Goal: Transaction & Acquisition: Purchase product/service

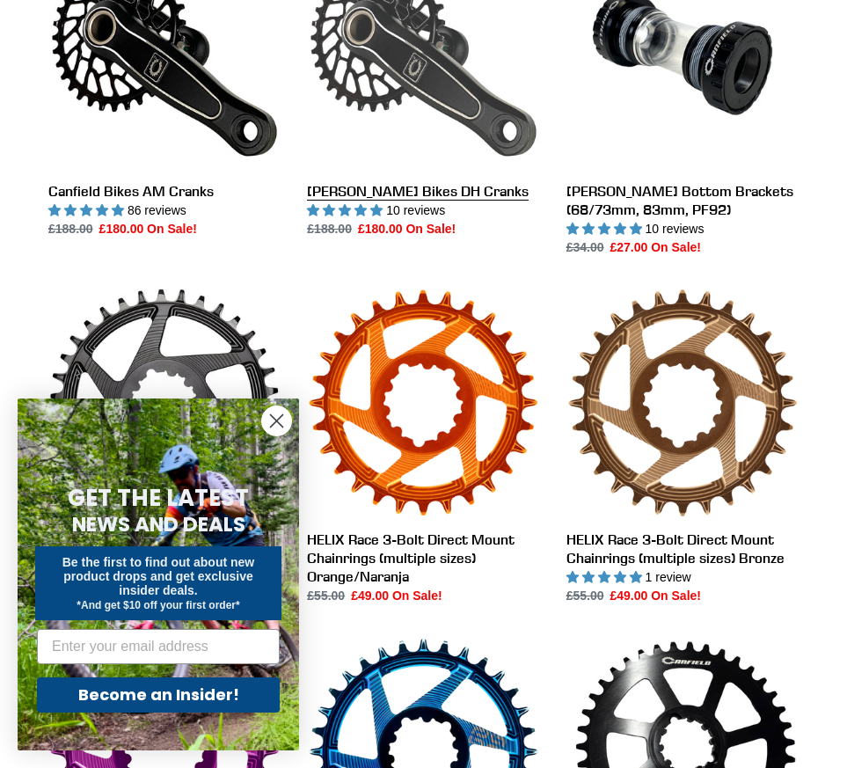
click at [444, 80] on link "[PERSON_NAME] Bikes DH Cranks" at bounding box center [423, 88] width 232 height 301
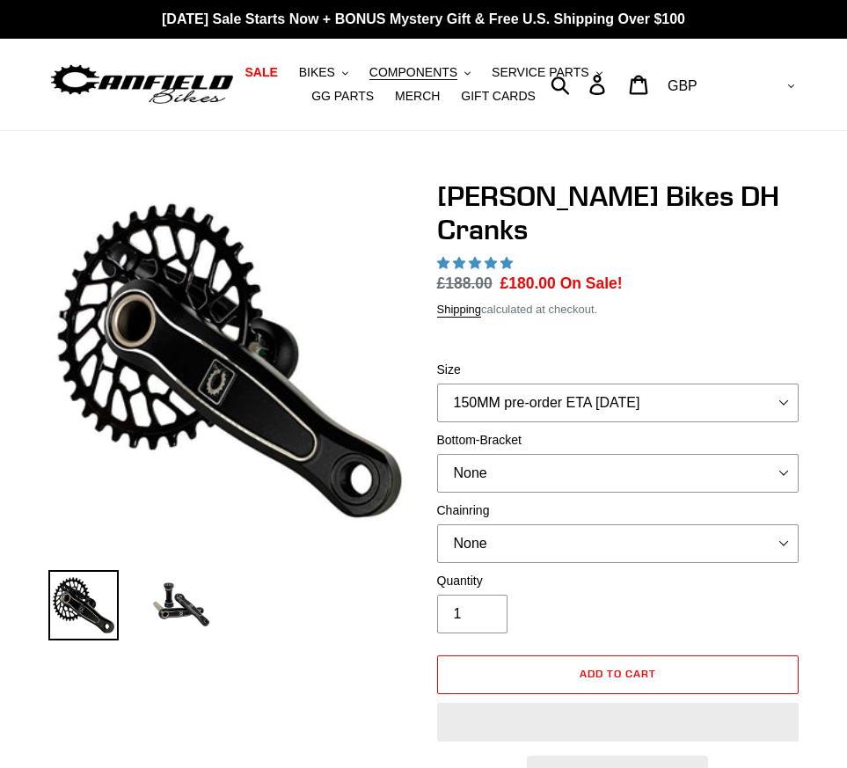
select select "highest-rating"
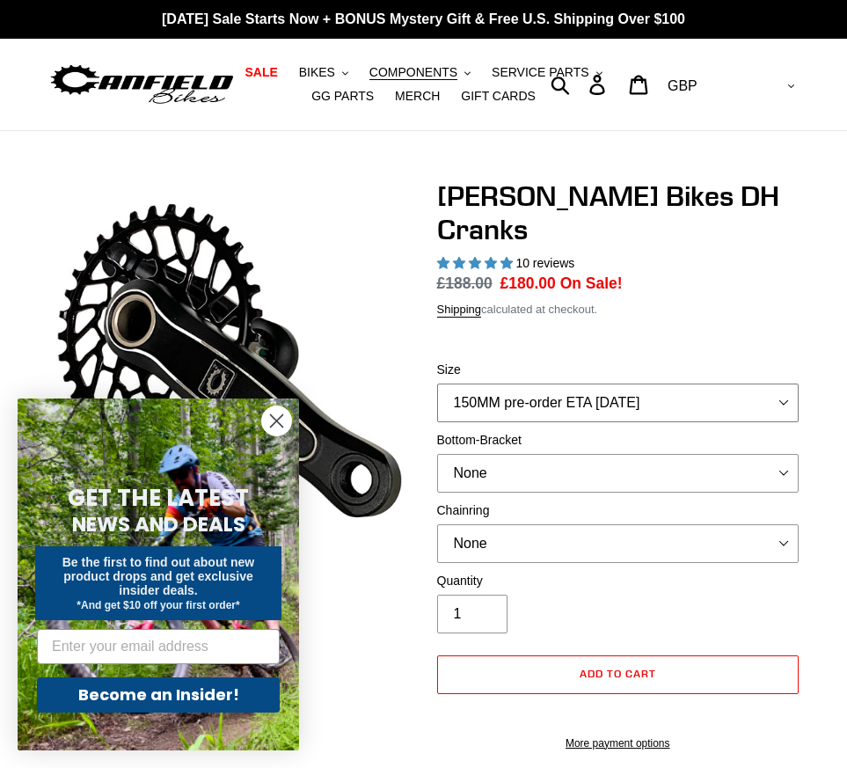
click at [785, 383] on select "150MM pre-order ETA [DATE] 155MM pre-order ETA [DATE] 160MM pre-order ETA [DATE…" at bounding box center [618, 402] width 362 height 39
click at [437, 383] on select "150MM pre-order ETA [DATE] 155MM pre-order ETA [DATE] 160MM pre-order ETA [DATE…" at bounding box center [618, 402] width 362 height 39
click at [269, 418] on circle "Close dialog" at bounding box center [276, 420] width 29 height 29
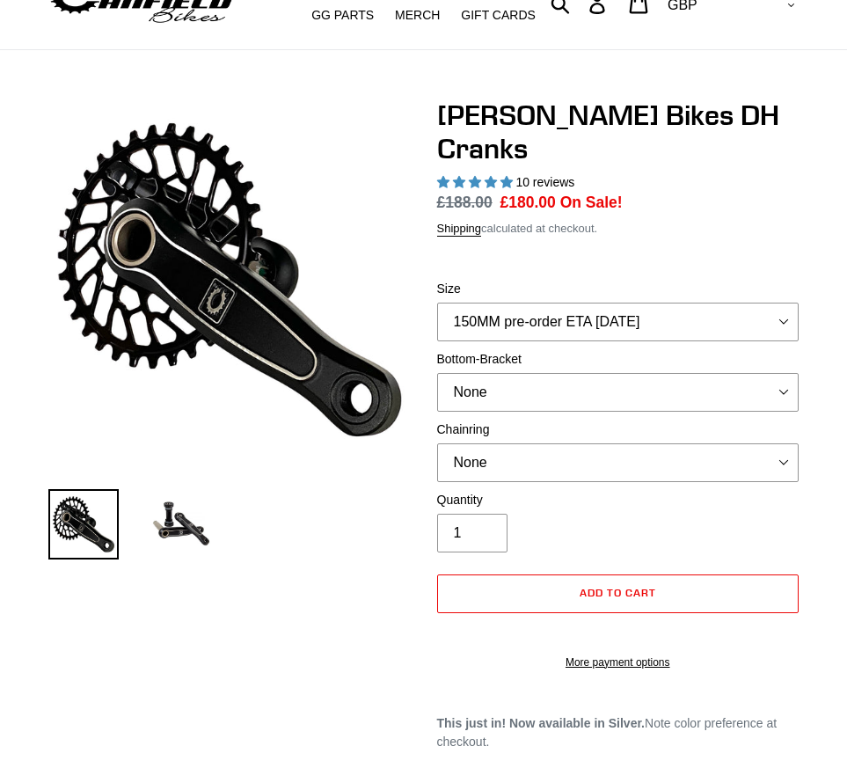
scroll to position [69, 0]
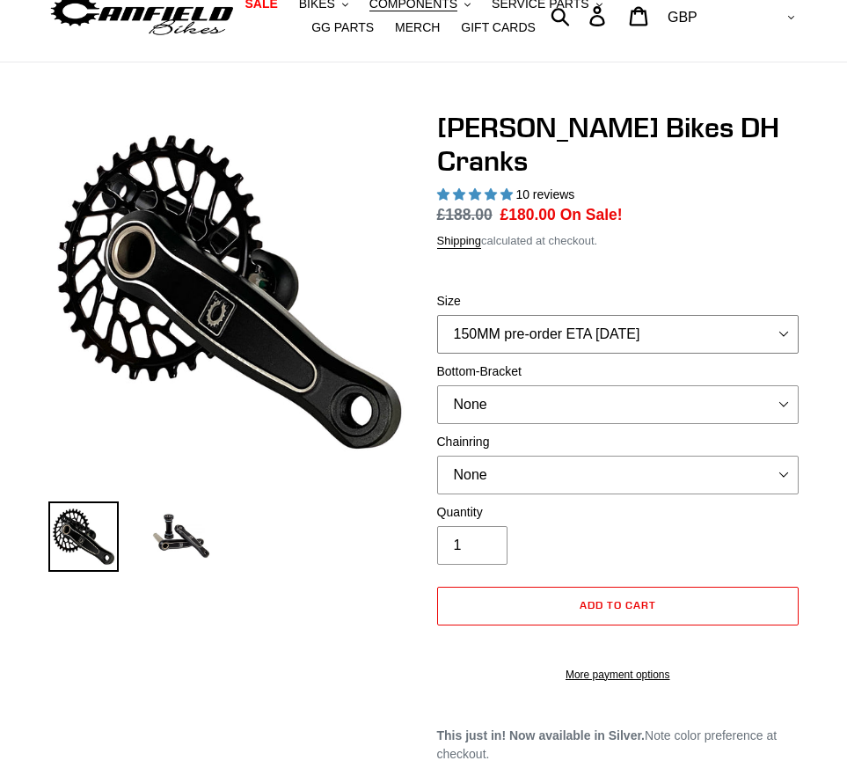
click at [779, 315] on select "150MM pre-order ETA [DATE] 155MM pre-order ETA [DATE] 160MM pre-order ETA [DATE…" at bounding box center [618, 334] width 362 height 39
select select "150MM pre-order ETA [DATE]"
click at [437, 315] on select "150MM pre-order ETA [DATE] 155MM pre-order ETA [DATE] 160MM pre-order ETA [DATE…" at bounding box center [618, 334] width 362 height 39
click at [787, 385] on select "None BSA Threaded 83mm" at bounding box center [618, 404] width 362 height 39
select select "BSA Threaded 83mm"
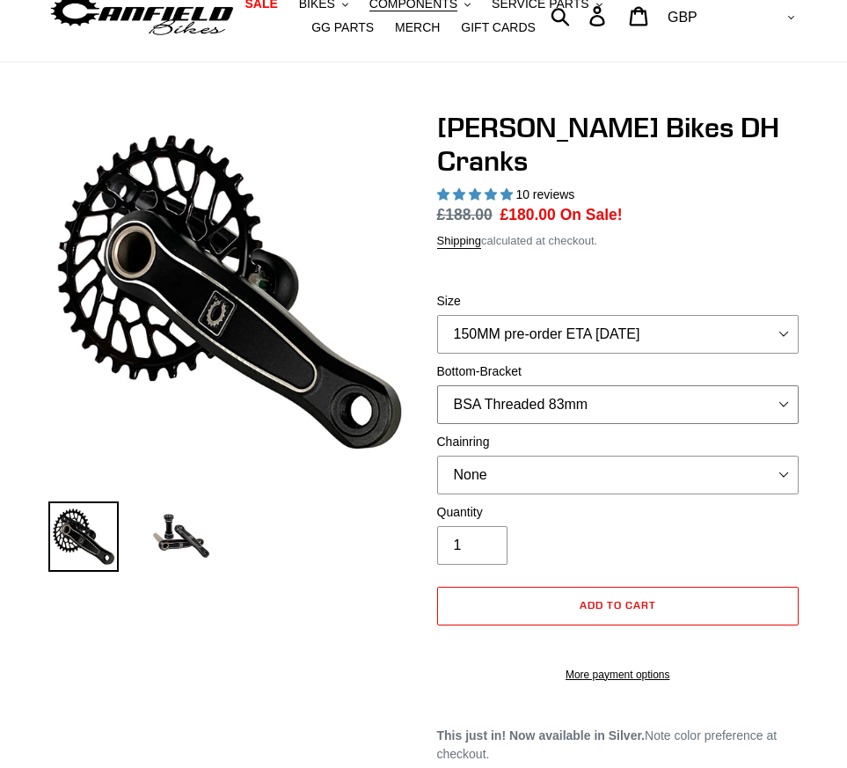
click at [437, 385] on select "None BSA Threaded 83mm" at bounding box center [618, 404] width 362 height 39
click at [781, 455] on select "None 34t Round" at bounding box center [618, 474] width 362 height 39
select select "34t Round"
click at [437, 455] on select "None 34t Round" at bounding box center [618, 474] width 362 height 39
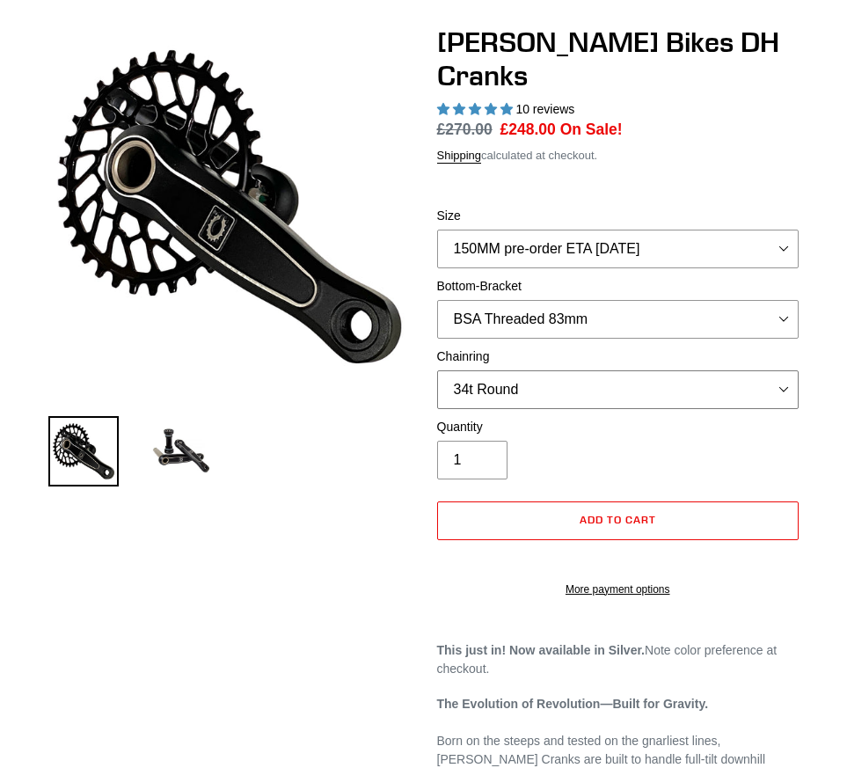
scroll to position [303, 0]
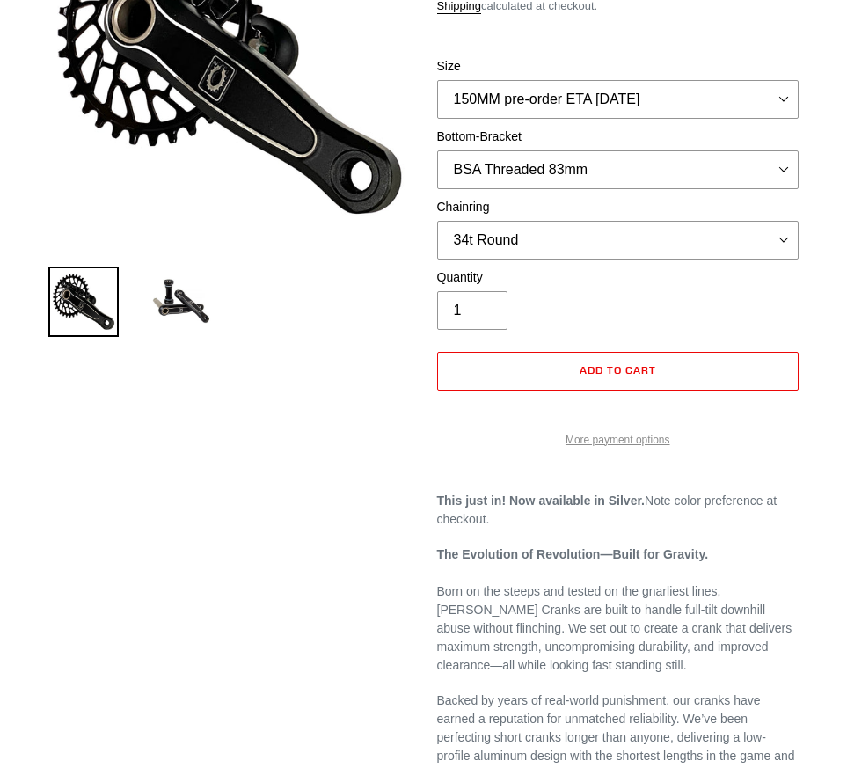
click at [637, 432] on link "More payment options" at bounding box center [618, 440] width 362 height 16
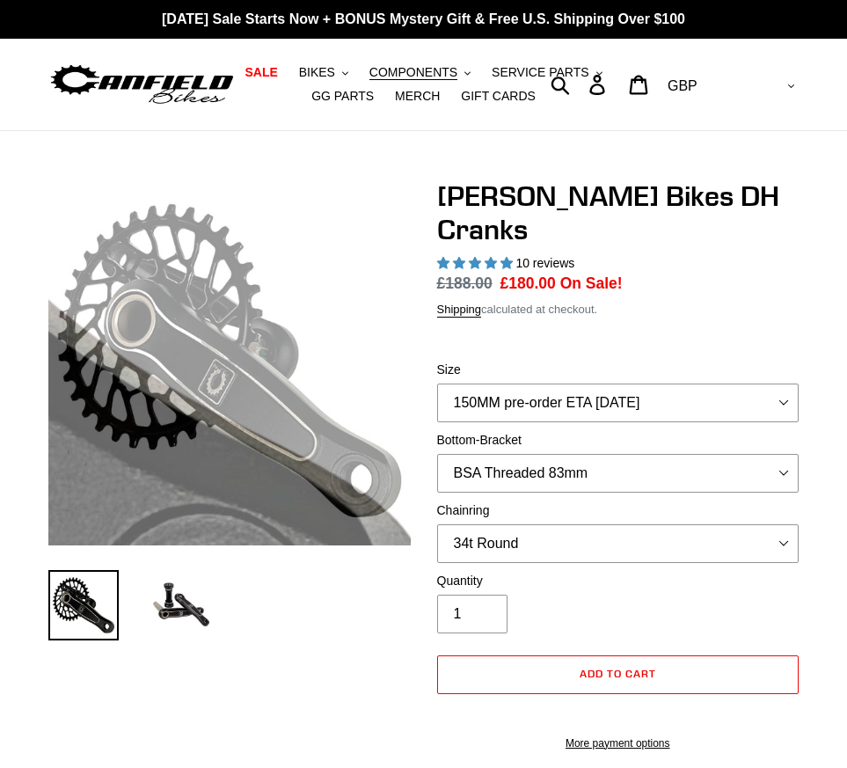
select select "BSA Threaded 83mm"
select select "34t Round"
select select "highest-rating"
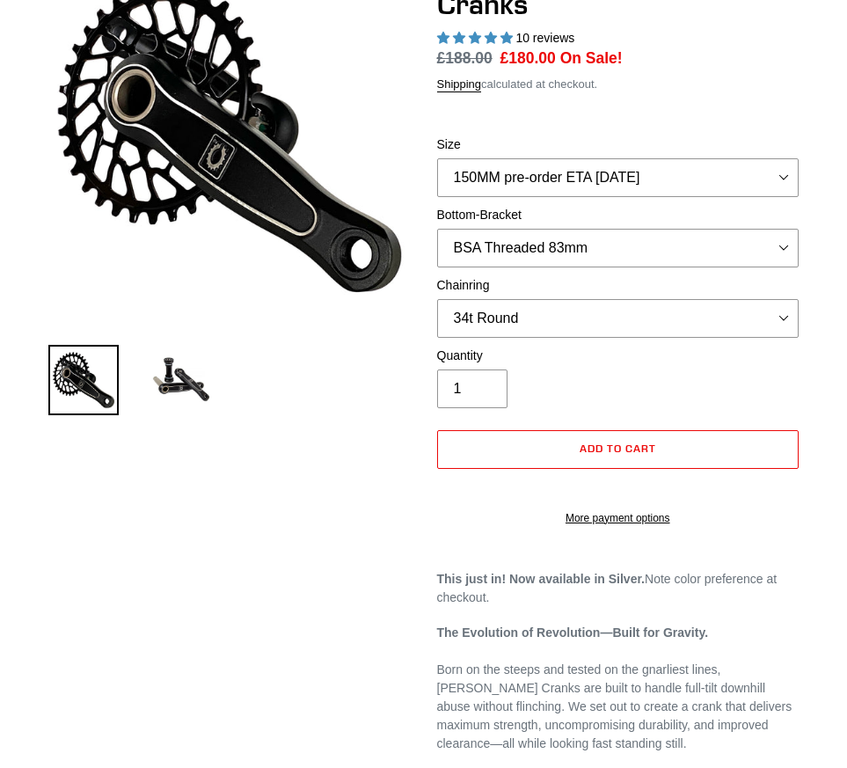
scroll to position [69, 0]
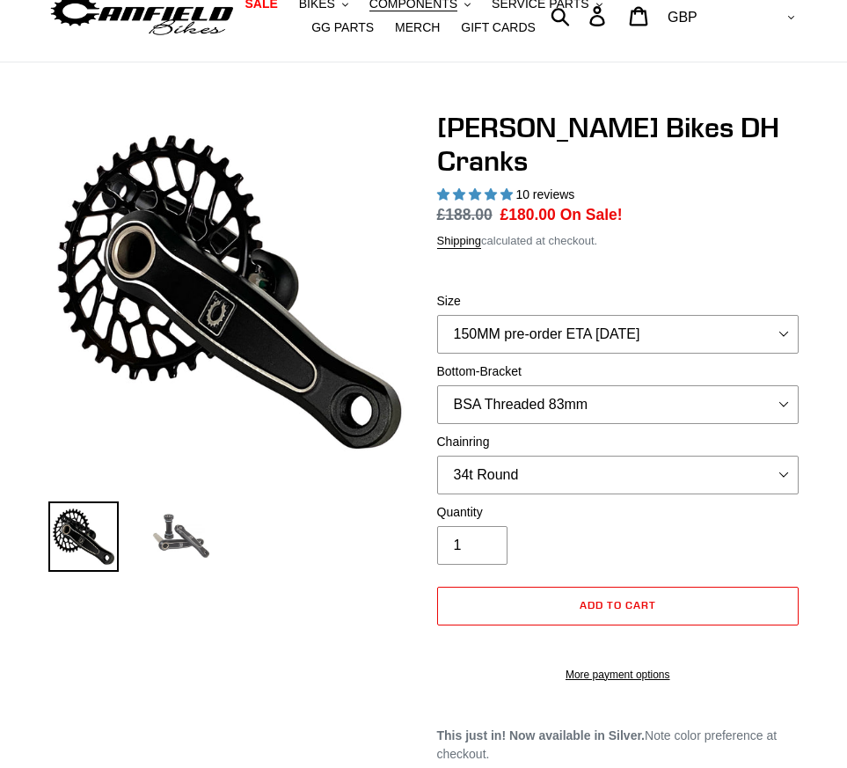
click at [198, 536] on img at bounding box center [180, 536] width 70 height 70
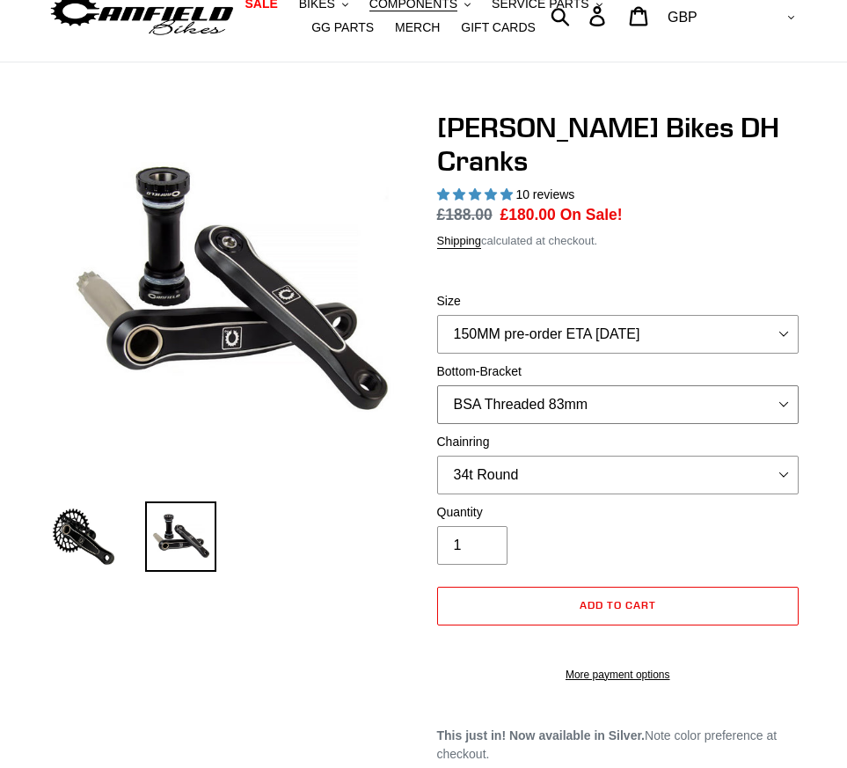
click at [780, 385] on select "None BSA Threaded 83mm" at bounding box center [618, 404] width 362 height 39
select select "None"
click at [437, 385] on select "None BSA Threaded 83mm" at bounding box center [618, 404] width 362 height 39
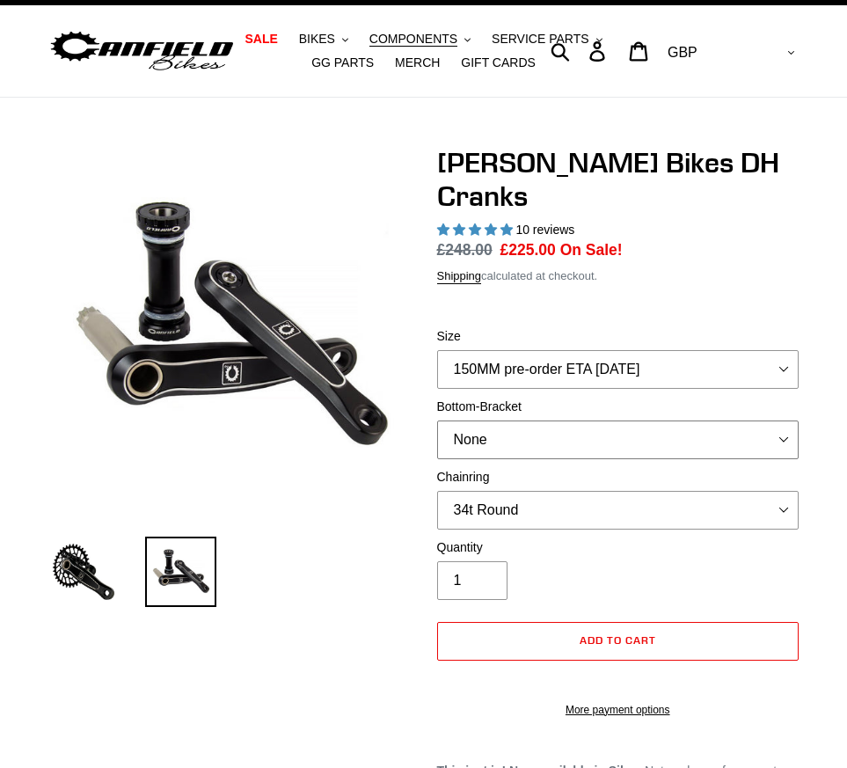
scroll to position [0, 0]
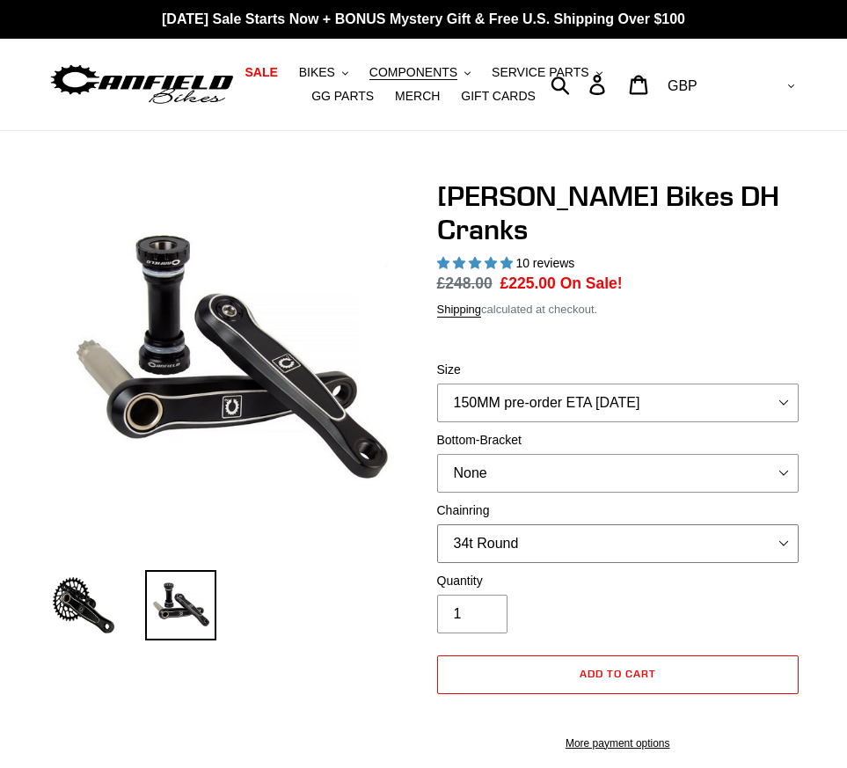
click at [788, 524] on select "None 34t Round" at bounding box center [618, 543] width 362 height 39
select select "None"
click at [437, 524] on select "None 34t Round" at bounding box center [618, 543] width 362 height 39
